Goal: Communication & Community: Share content

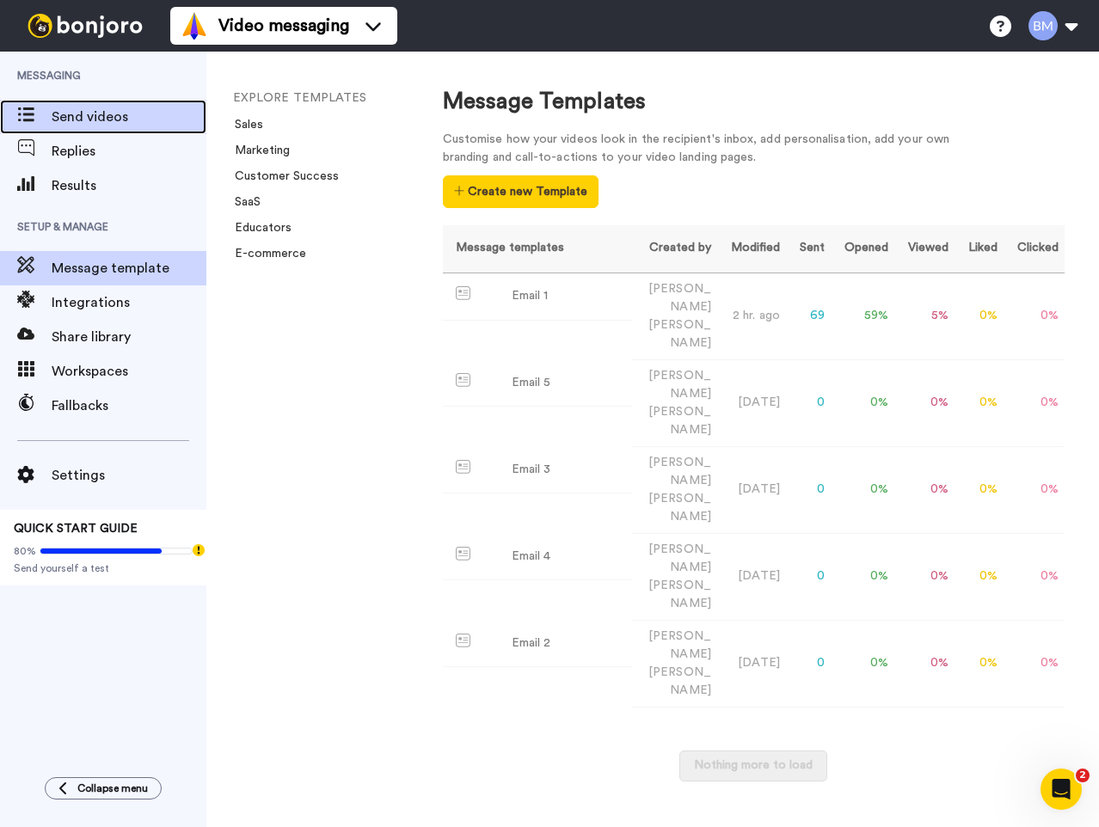
click at [130, 127] on div "Send videos" at bounding box center [103, 117] width 206 height 34
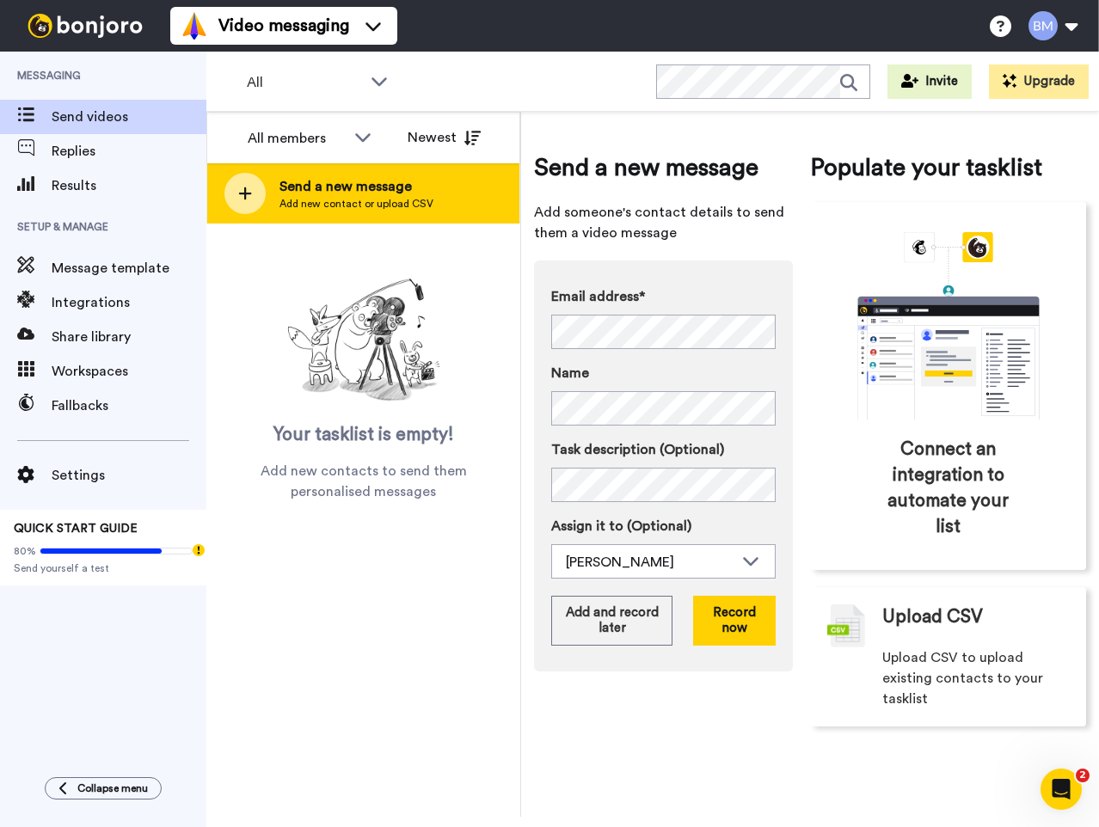
click at [245, 196] on icon at bounding box center [245, 193] width 14 height 15
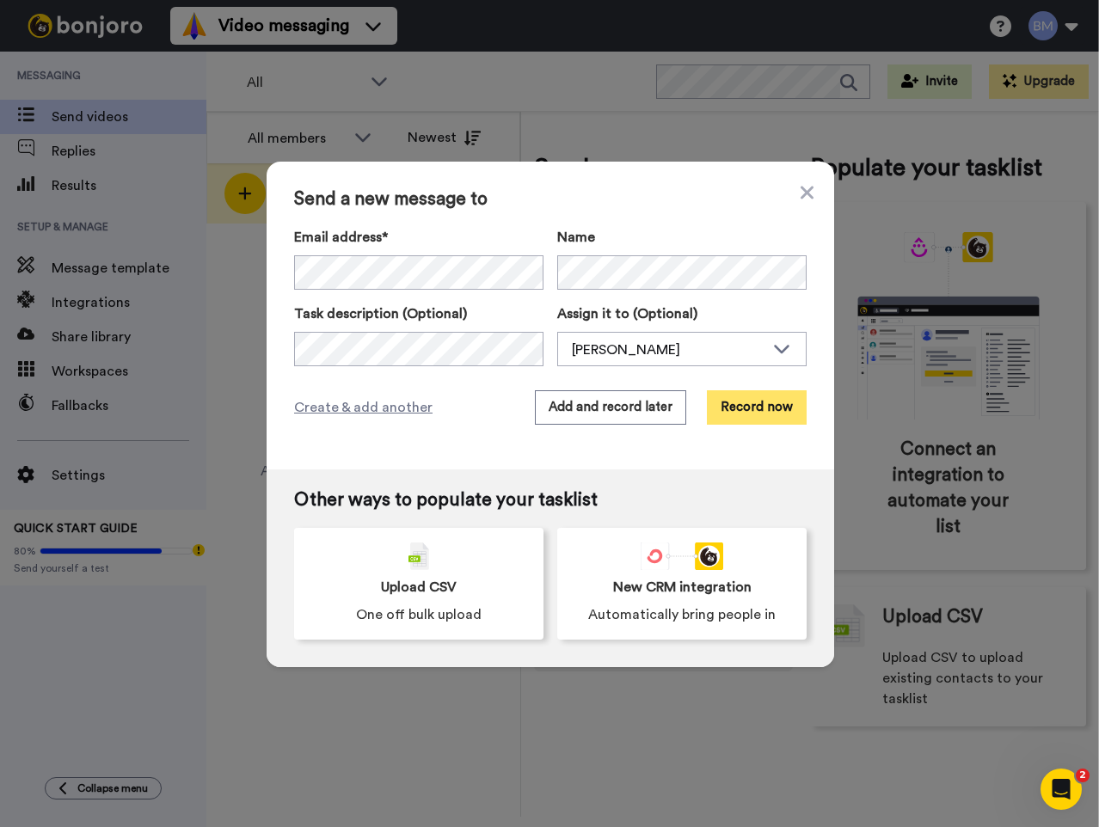
click at [740, 405] on button "Record now" at bounding box center [757, 407] width 100 height 34
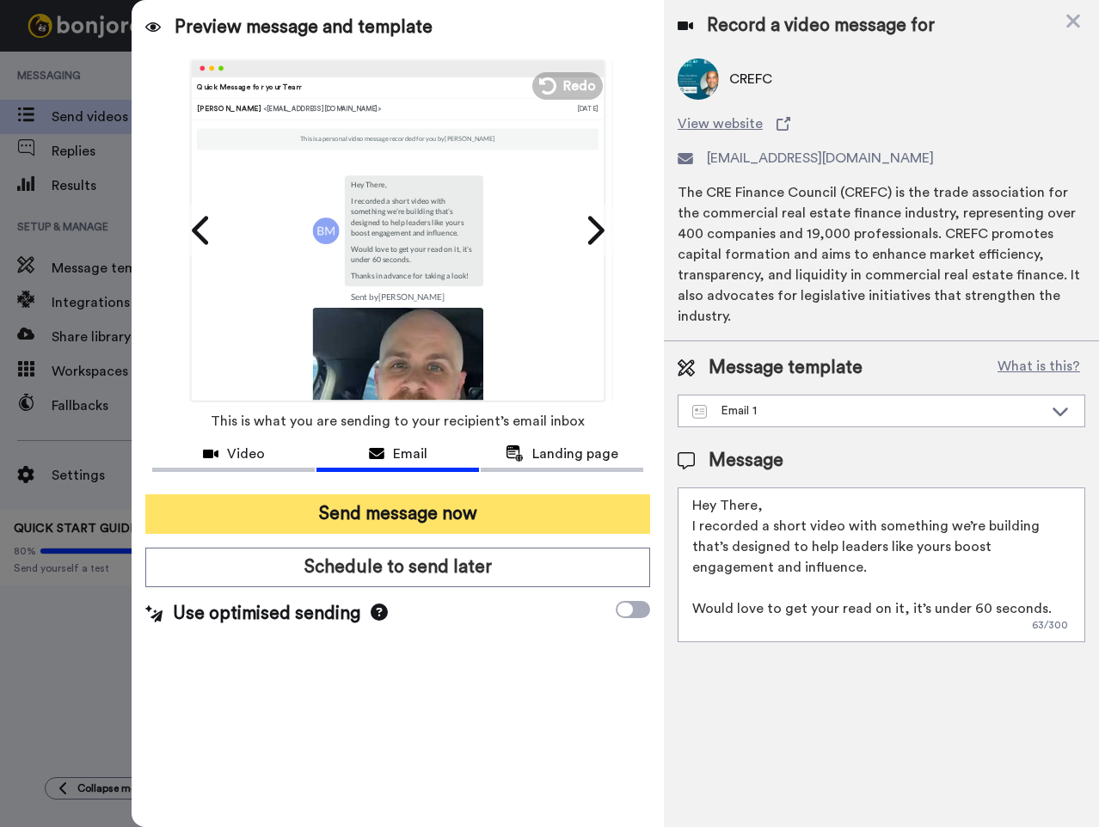
click at [405, 515] on button "Send message now" at bounding box center [397, 515] width 505 height 40
